Goal: Task Accomplishment & Management: Manage account settings

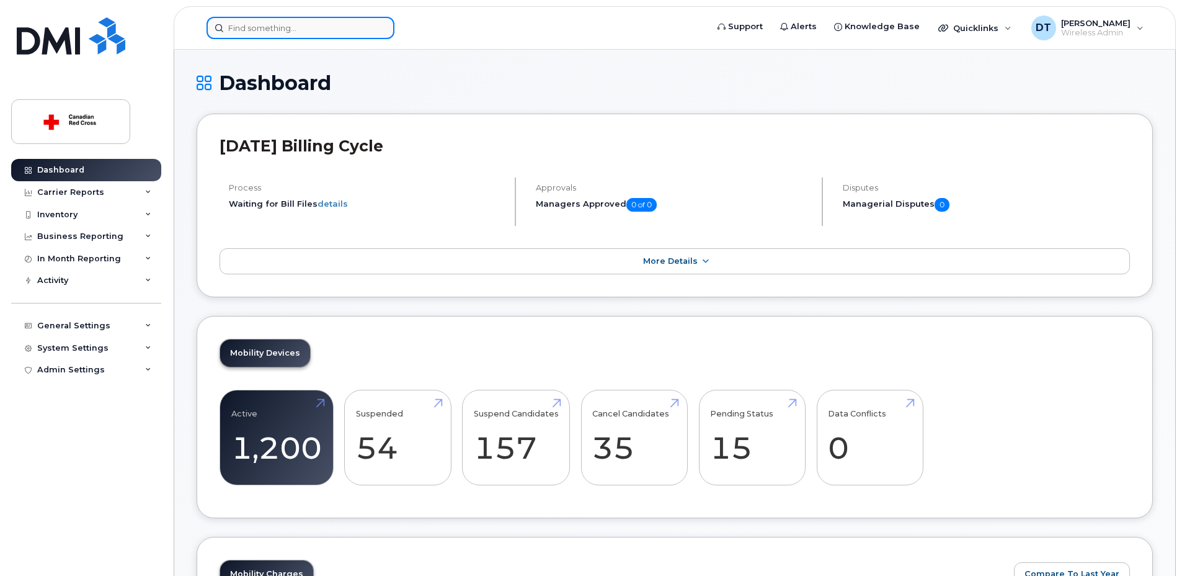
click at [289, 22] on input at bounding box center [301, 28] width 188 height 22
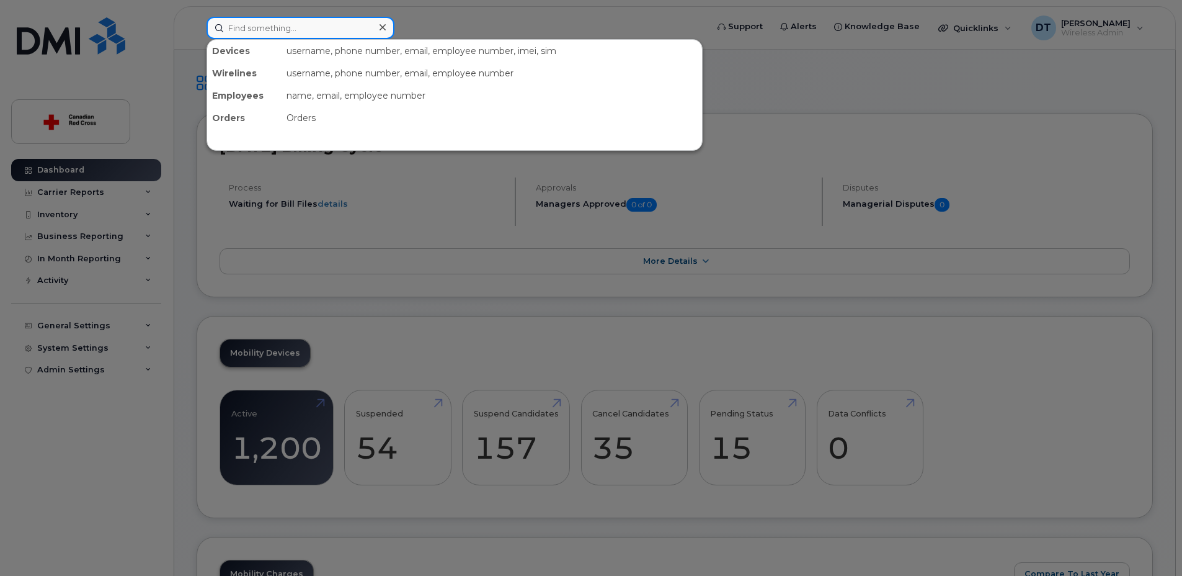
paste input "403-352-5095"
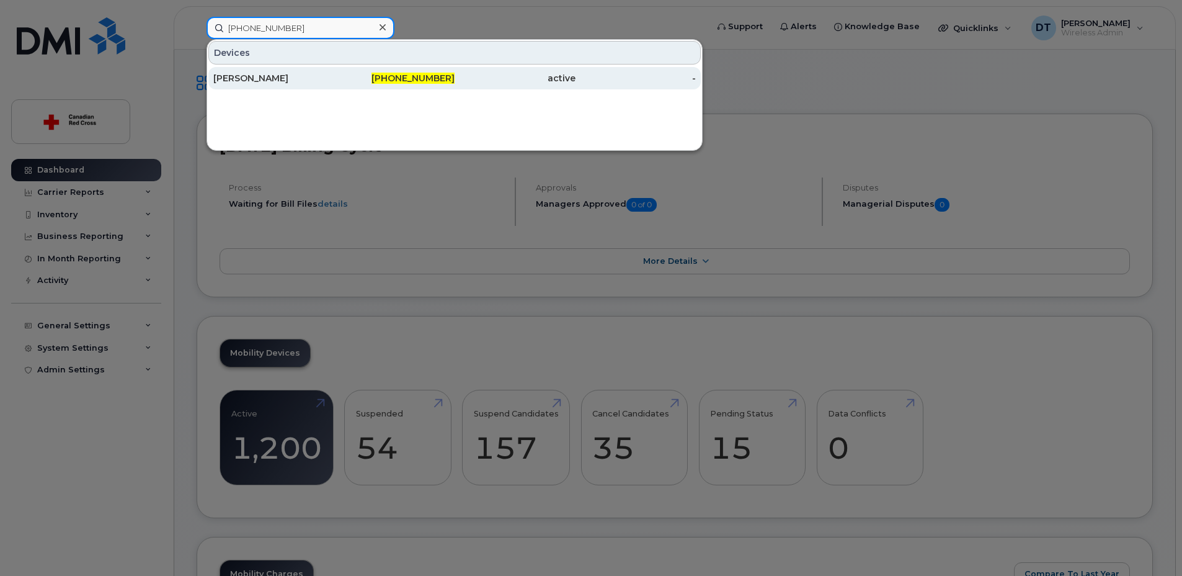
type input "403-352-5095"
click at [252, 80] on div "[PERSON_NAME]" at bounding box center [273, 78] width 121 height 12
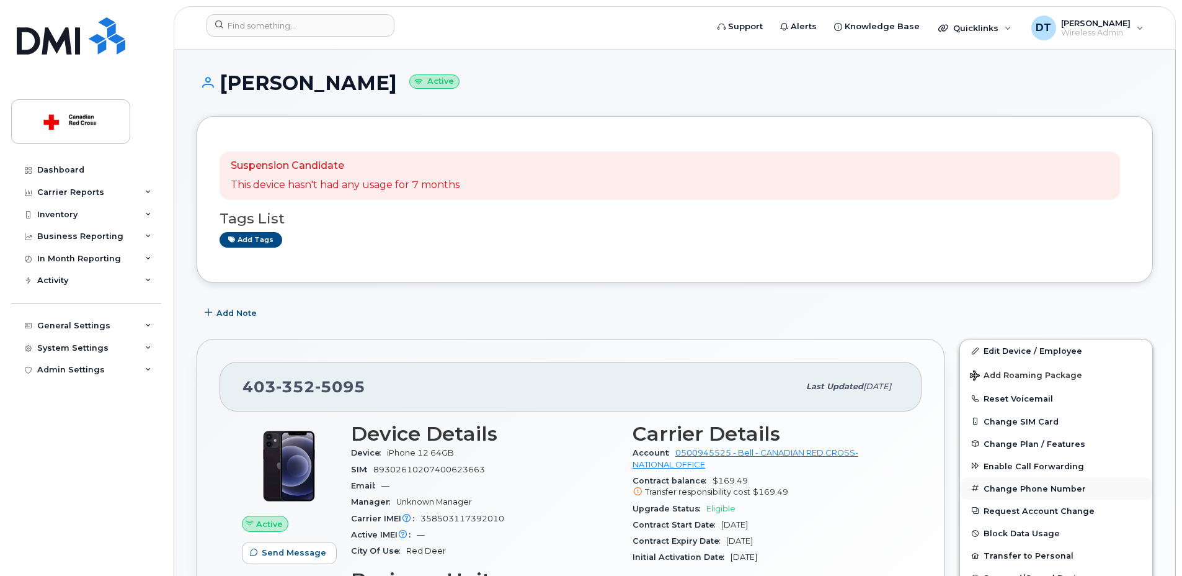
scroll to position [124, 0]
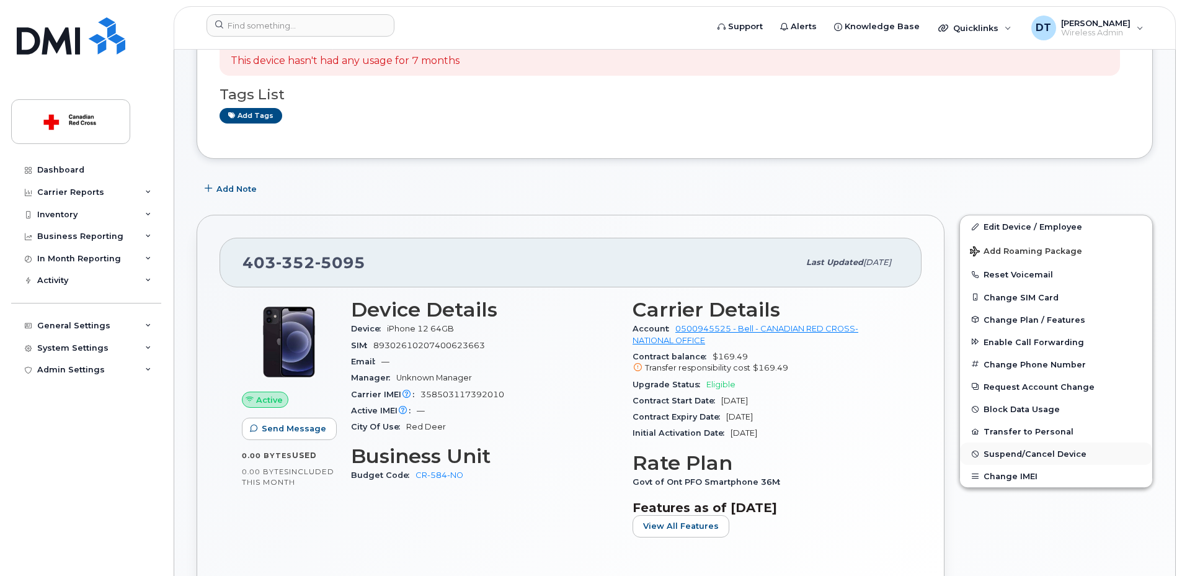
click at [1018, 455] on span "Suspend/Cancel Device" at bounding box center [1035, 453] width 103 height 9
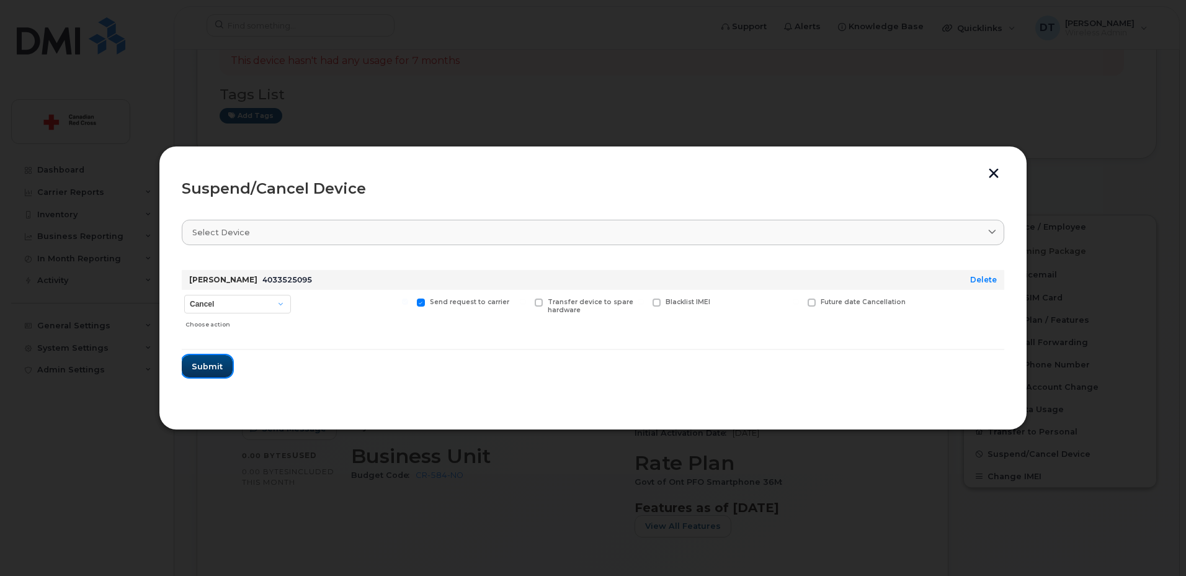
click at [207, 373] on button "Submit" at bounding box center [207, 366] width 51 height 22
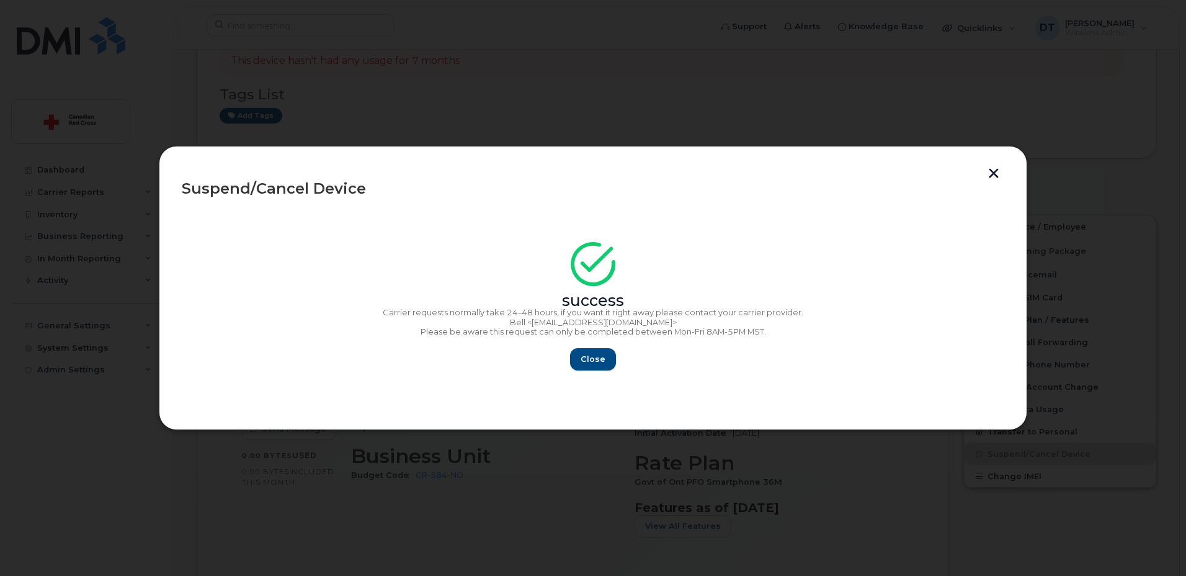
click at [995, 173] on button "button" at bounding box center [993, 174] width 19 height 13
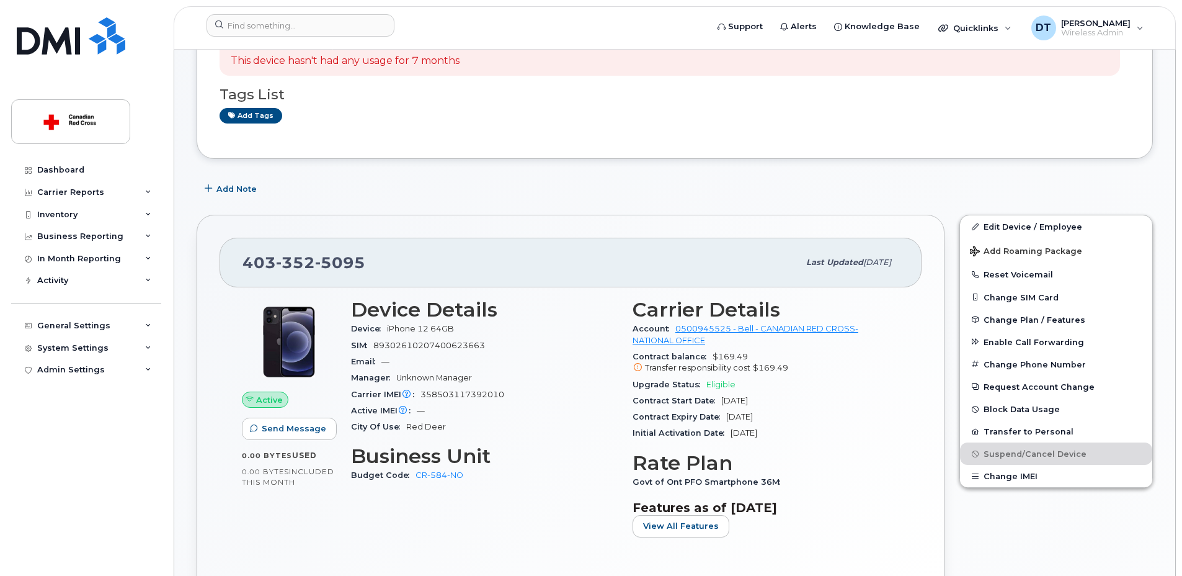
scroll to position [0, 0]
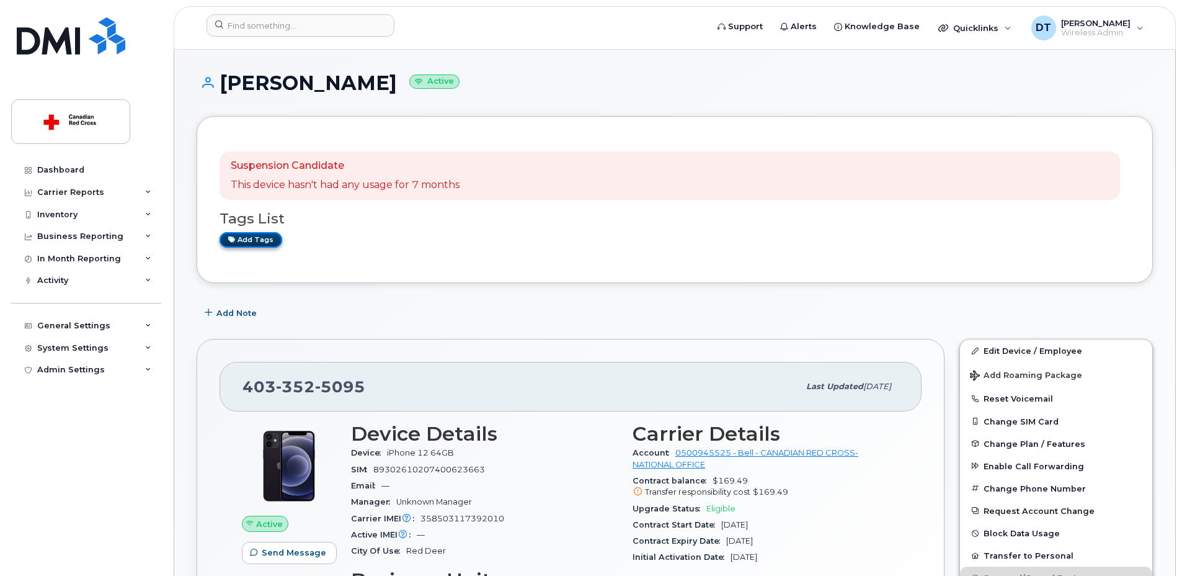
click at [255, 239] on link "Add tags" at bounding box center [251, 240] width 63 height 16
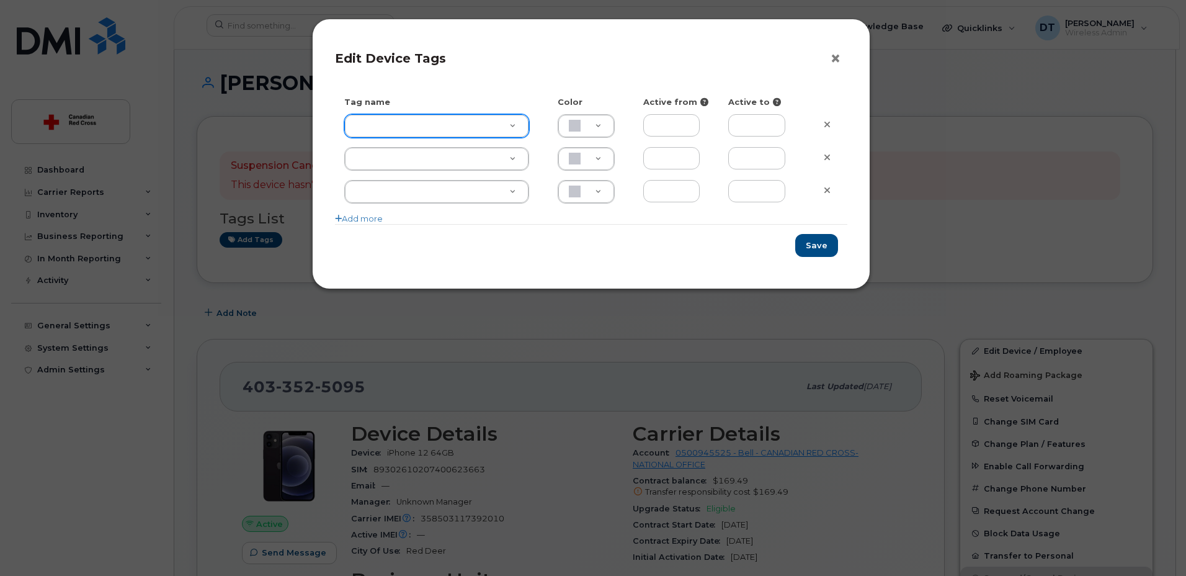
click at [833, 60] on button "×" at bounding box center [838, 59] width 17 height 19
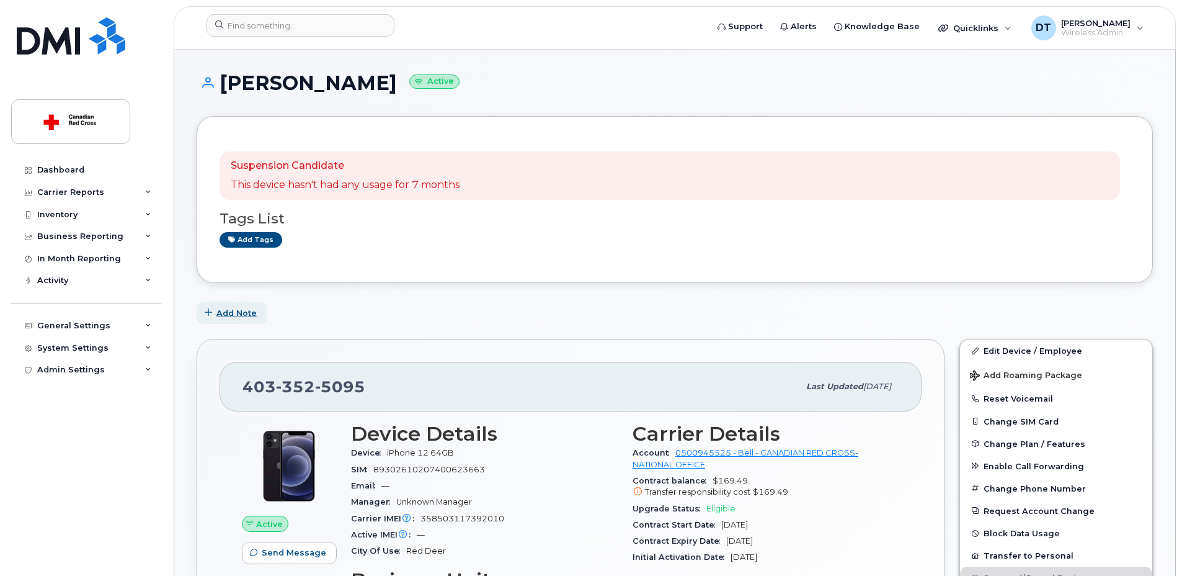
click at [235, 308] on span "Add Note" at bounding box center [236, 313] width 40 height 12
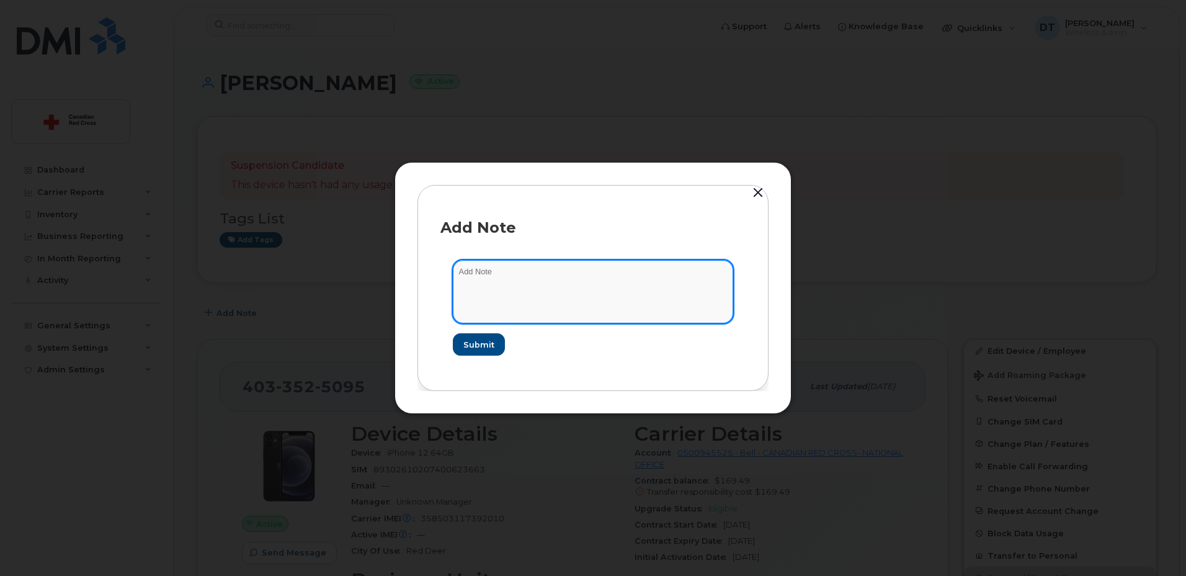
click at [502, 279] on textarea at bounding box center [593, 291] width 280 height 63
paste textarea "[URL][DOMAIN_NAME]"
type textarea "[URL][DOMAIN_NAME]"
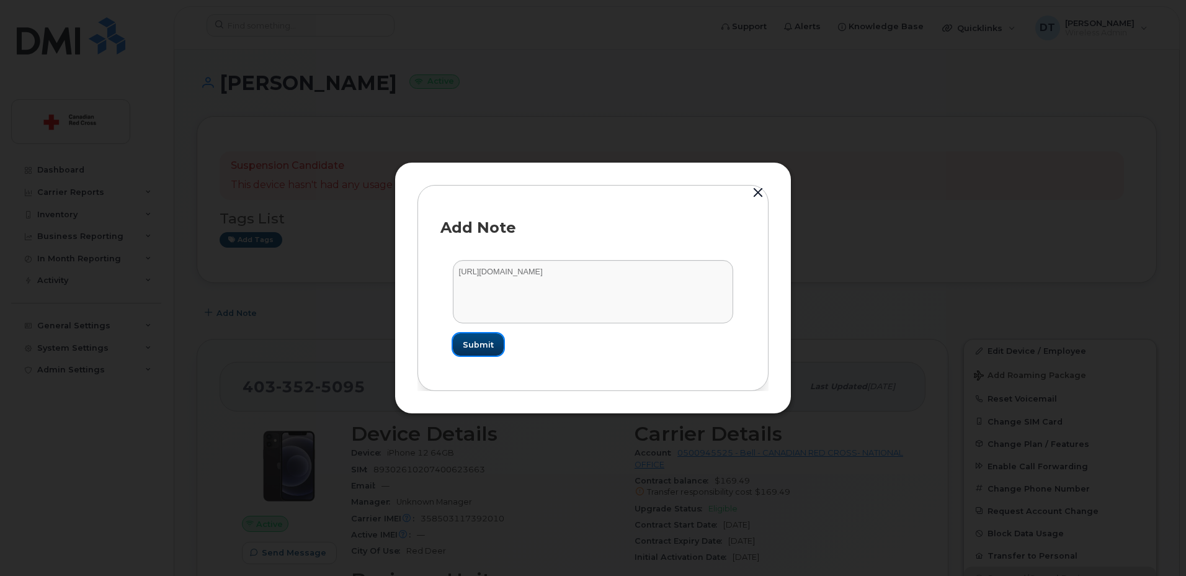
click at [481, 341] on span "Submit" at bounding box center [478, 345] width 31 height 12
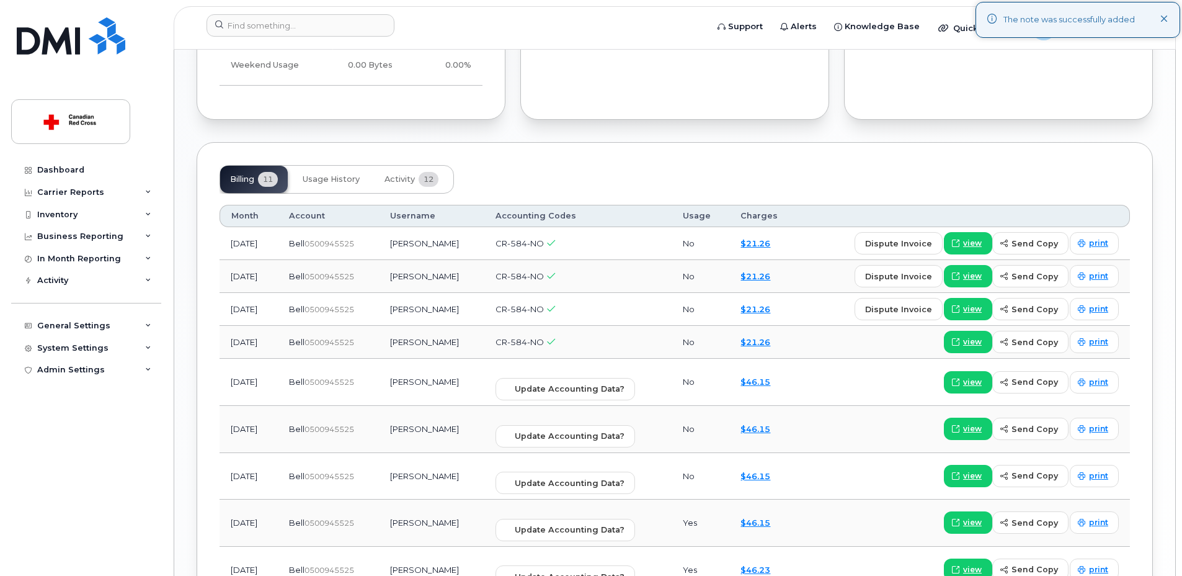
scroll to position [1054, 0]
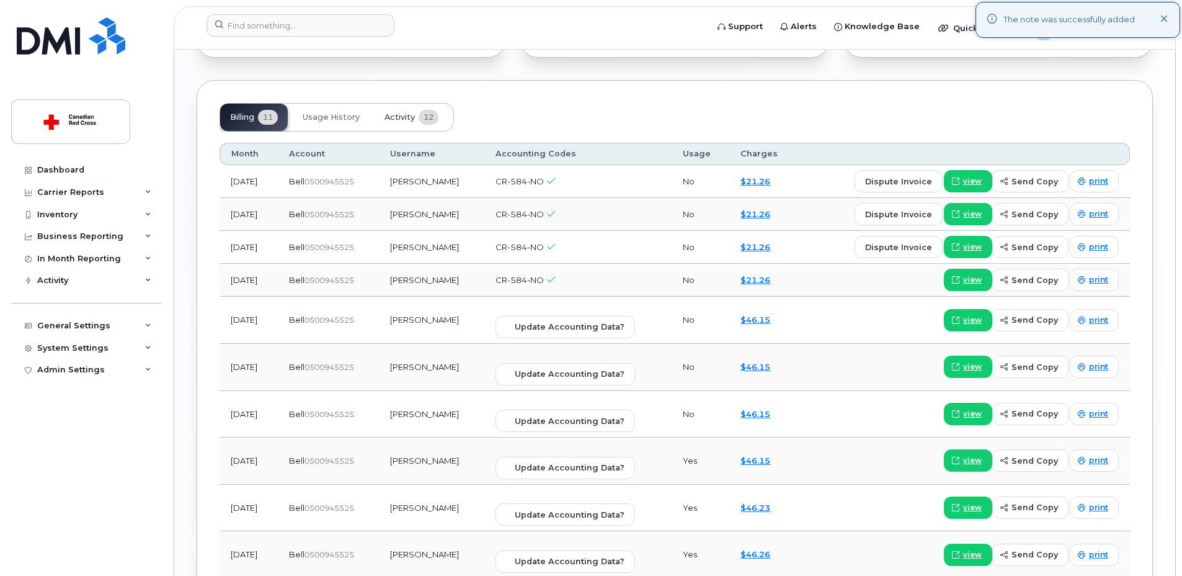
click at [394, 114] on span "Activity" at bounding box center [399, 117] width 30 height 10
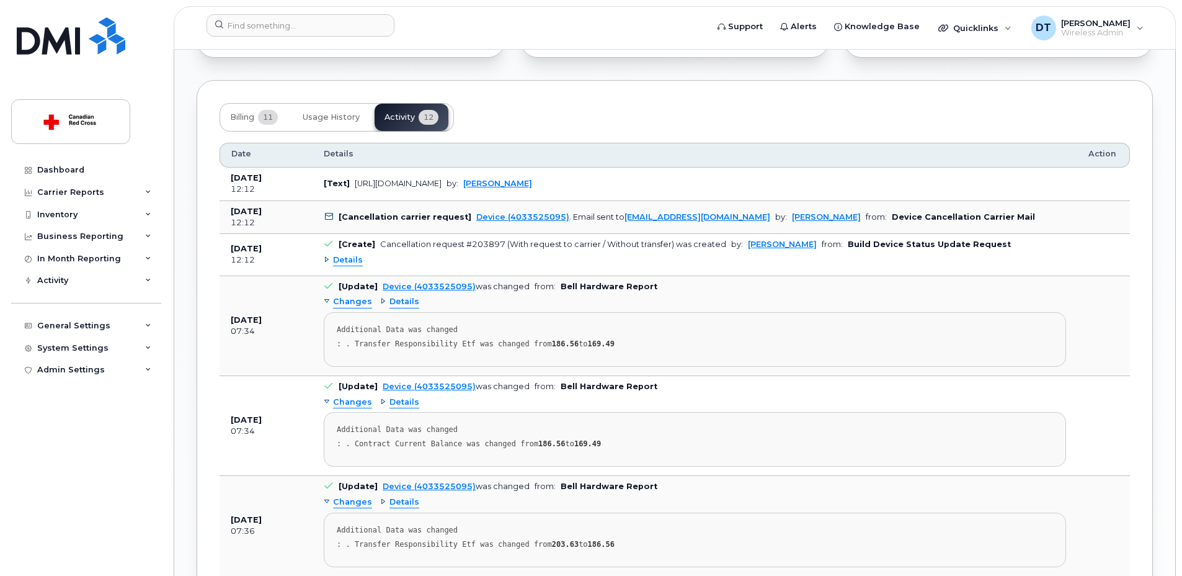
click at [728, 177] on td "[Text] [URL][DOMAIN_NAME] by: [PERSON_NAME]" at bounding box center [695, 183] width 765 height 33
click at [239, 179] on b "[DATE]" at bounding box center [246, 177] width 31 height 9
click at [371, 181] on div "[URL][DOMAIN_NAME]" at bounding box center [398, 183] width 87 height 9
click at [532, 184] on link "[PERSON_NAME]" at bounding box center [497, 183] width 69 height 9
click at [327, 219] on icon at bounding box center [329, 217] width 8 height 8
